Goal: Check status: Check status

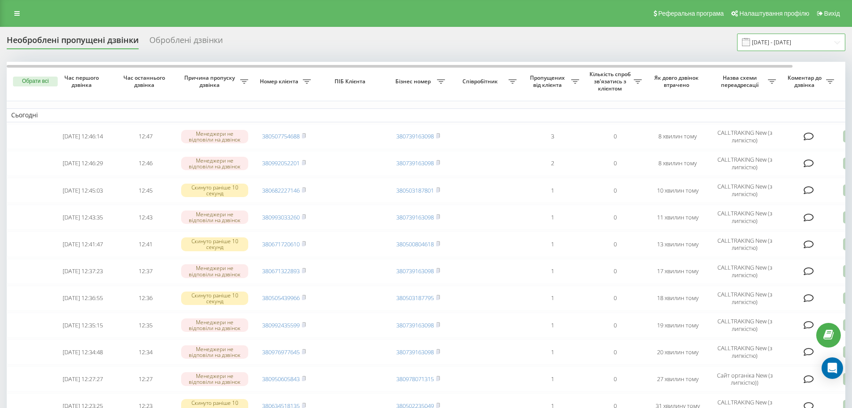
drag, startPoint x: 776, startPoint y: 37, endPoint x: 765, endPoint y: 46, distance: 14.3
click at [776, 37] on input "[DATE] - [DATE]" at bounding box center [791, 42] width 108 height 17
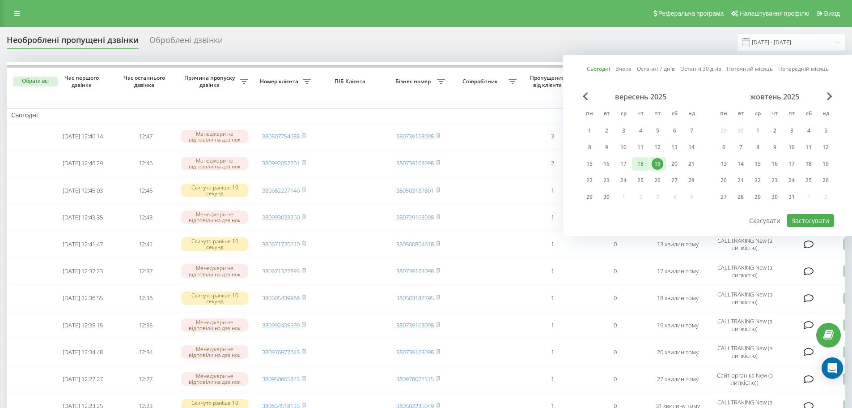
click at [647, 160] on div "18" at bounding box center [640, 163] width 17 height 13
click at [652, 160] on div "19" at bounding box center [658, 164] width 12 height 12
click at [652, 160] on div "19" at bounding box center [657, 163] width 17 height 13
click at [812, 221] on button "Застосувати" at bounding box center [810, 220] width 47 height 13
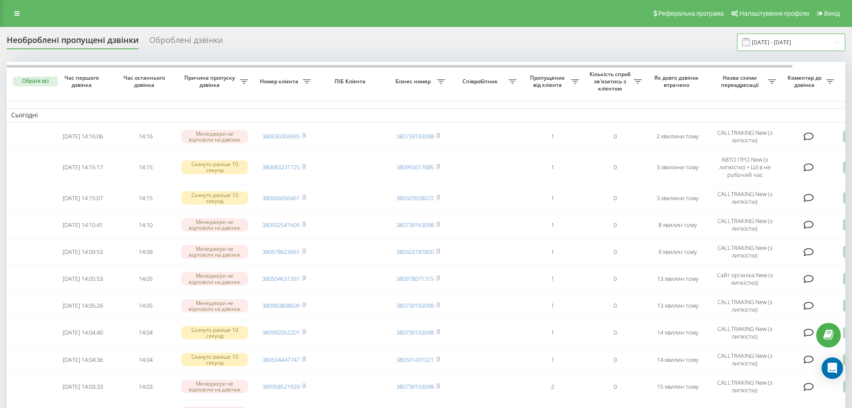
click at [769, 40] on input "[DATE] - [DATE]" at bounding box center [791, 42] width 108 height 17
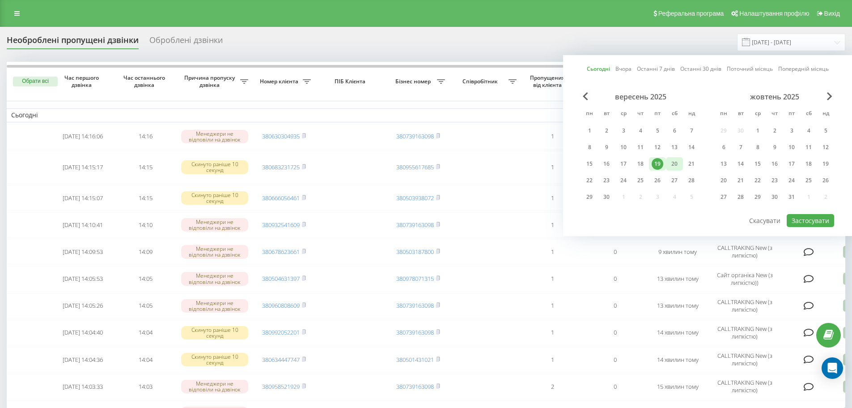
click at [673, 159] on div "20" at bounding box center [675, 164] width 12 height 12
click at [661, 161] on div "19" at bounding box center [658, 164] width 12 height 12
drag, startPoint x: 661, startPoint y: 161, endPoint x: 720, endPoint y: 189, distance: 65.4
click at [661, 161] on div "19" at bounding box center [658, 164] width 12 height 12
click at [806, 220] on button "Застосувати" at bounding box center [810, 220] width 47 height 13
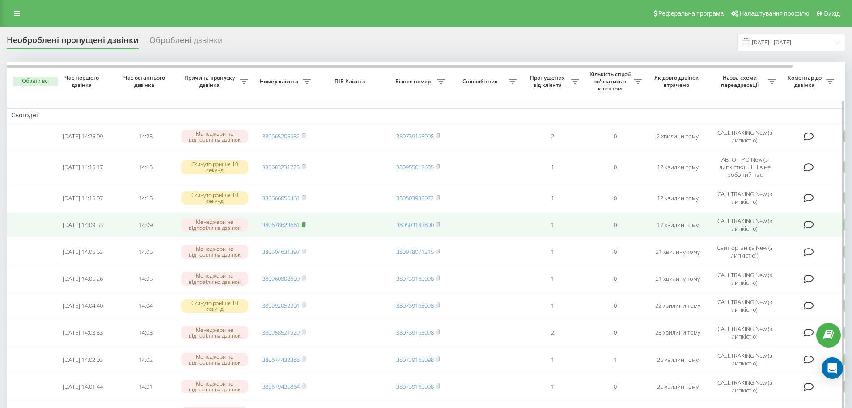
click at [305, 225] on rect at bounding box center [303, 225] width 3 height 4
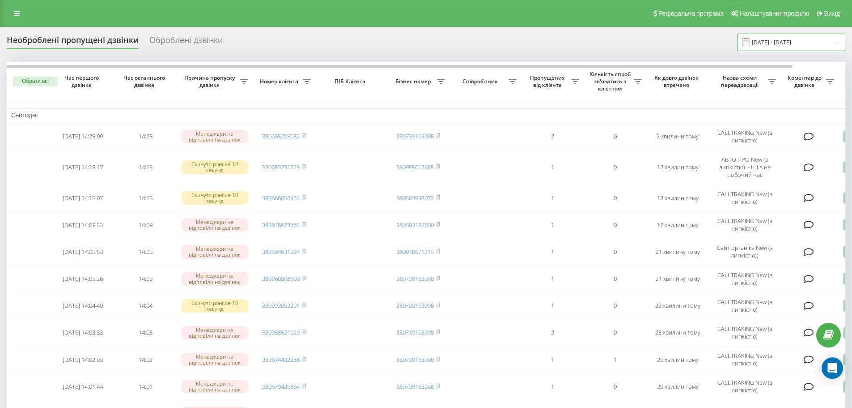
click at [791, 43] on input "[DATE] - [DATE]" at bounding box center [791, 42] width 108 height 17
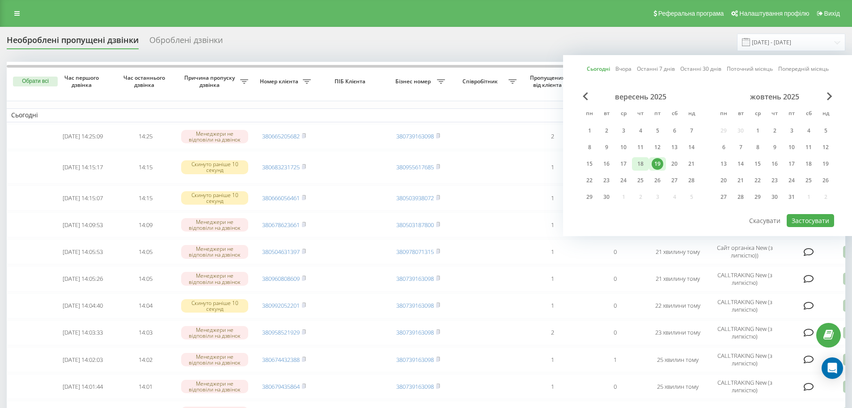
click at [635, 161] on div "18" at bounding box center [641, 164] width 12 height 12
click at [662, 164] on div "19" at bounding box center [658, 164] width 12 height 12
click at [822, 219] on button "Застосувати" at bounding box center [810, 220] width 47 height 13
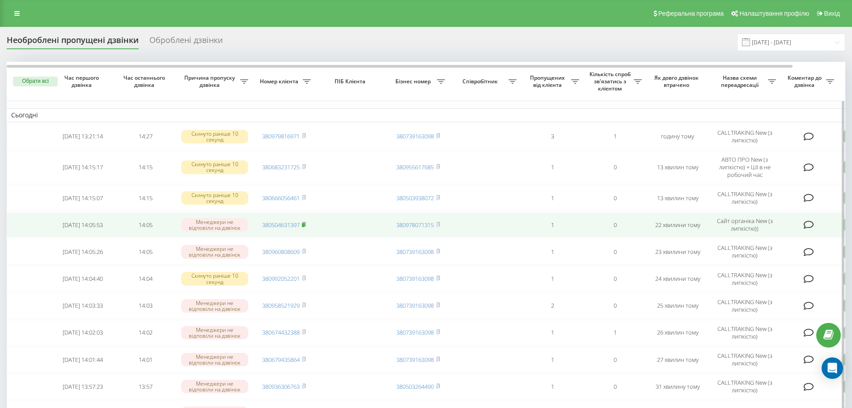
click at [306, 224] on icon at bounding box center [304, 223] width 4 height 5
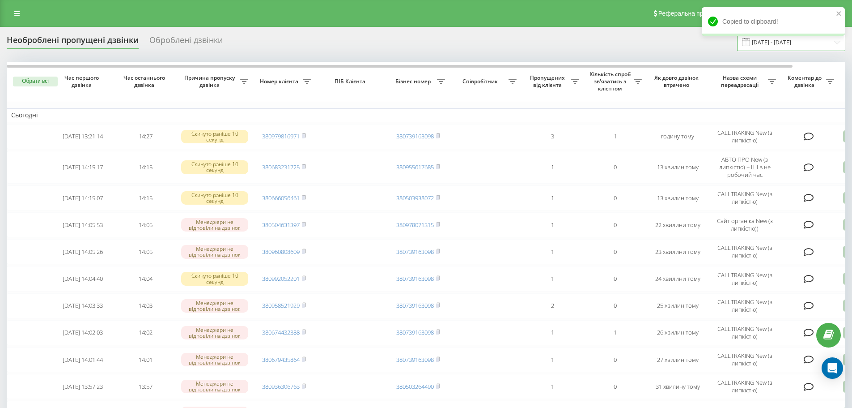
click at [802, 44] on input "[DATE] - [DATE]" at bounding box center [791, 42] width 108 height 17
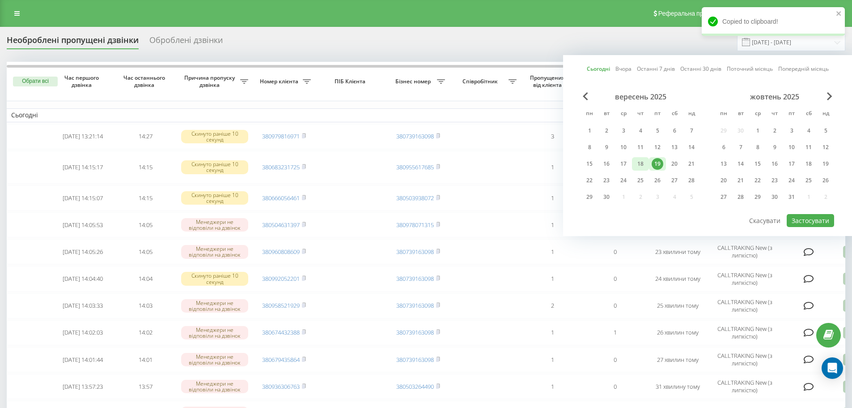
click at [641, 163] on div "18" at bounding box center [641, 164] width 12 height 12
click at [662, 161] on div "19" at bounding box center [658, 164] width 12 height 12
click at [810, 221] on button "Застосувати" at bounding box center [810, 220] width 47 height 13
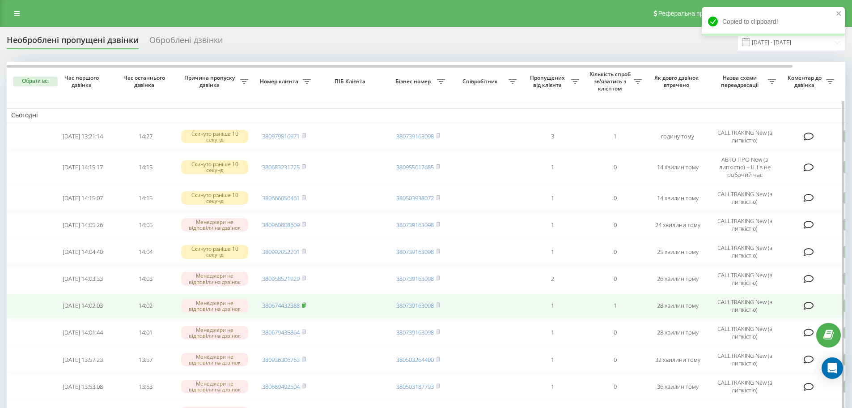
click at [306, 305] on icon at bounding box center [304, 304] width 4 height 5
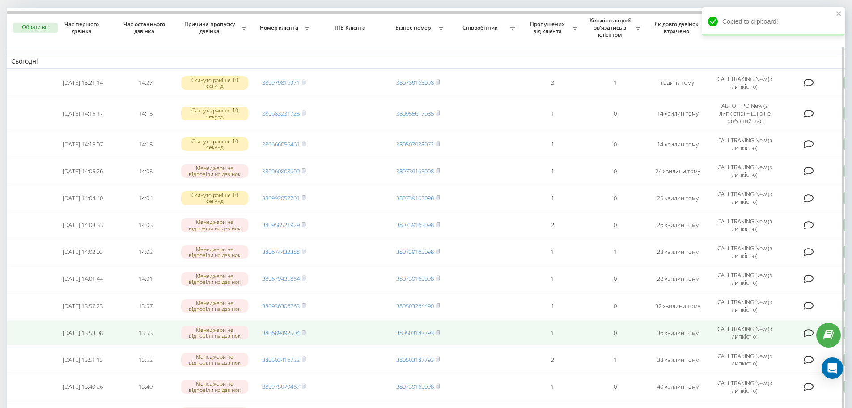
scroll to position [134, 0]
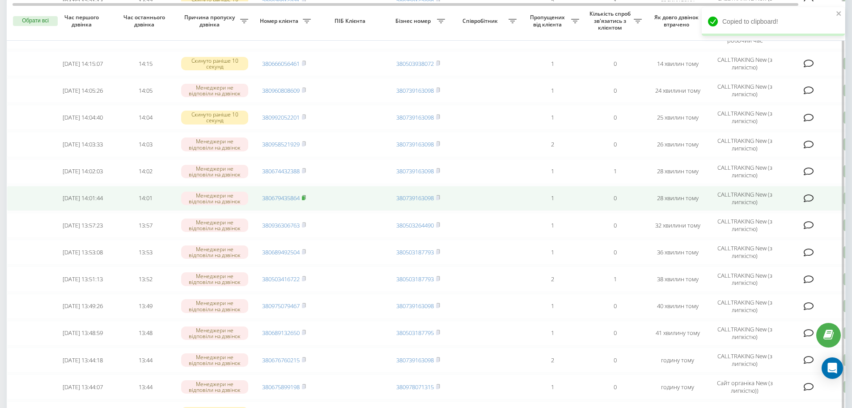
click at [305, 198] on rect at bounding box center [303, 198] width 3 height 4
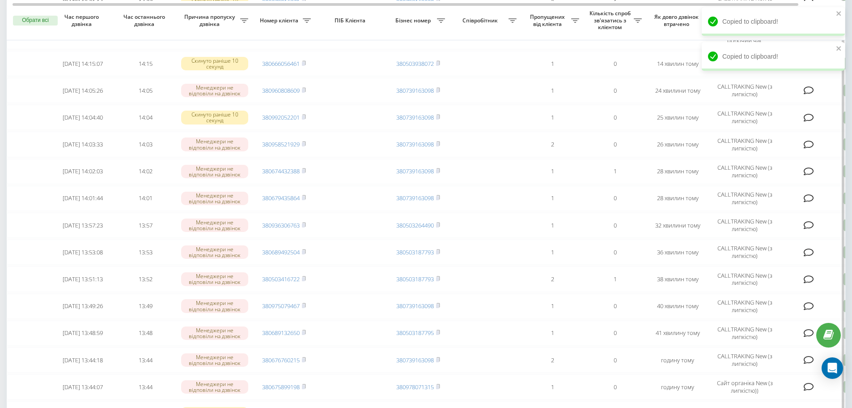
scroll to position [0, 0]
